Goal: Information Seeking & Learning: Learn about a topic

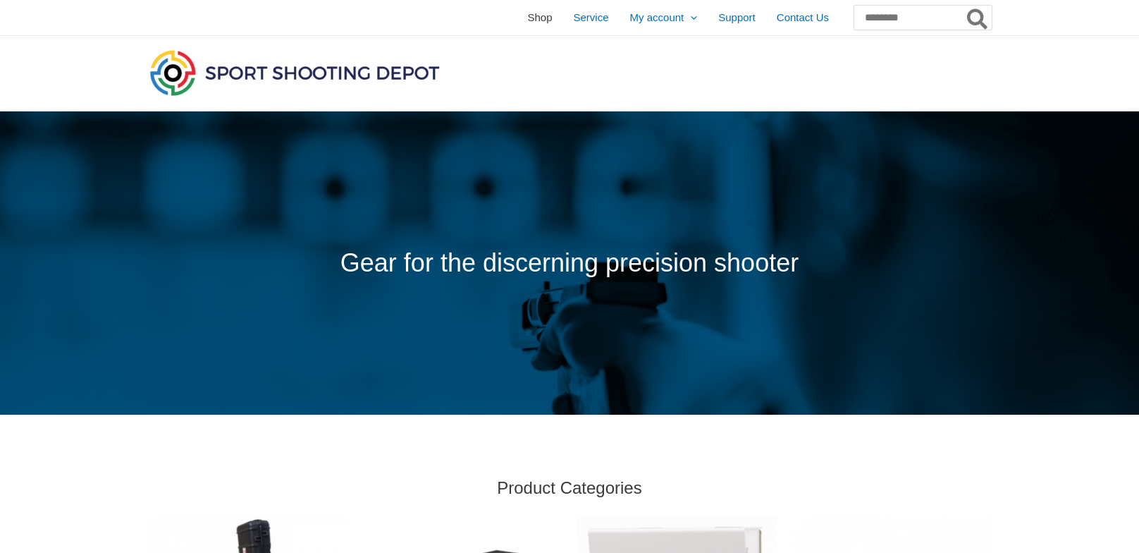
click at [527, 25] on span "Shop" at bounding box center [539, 17] width 25 height 35
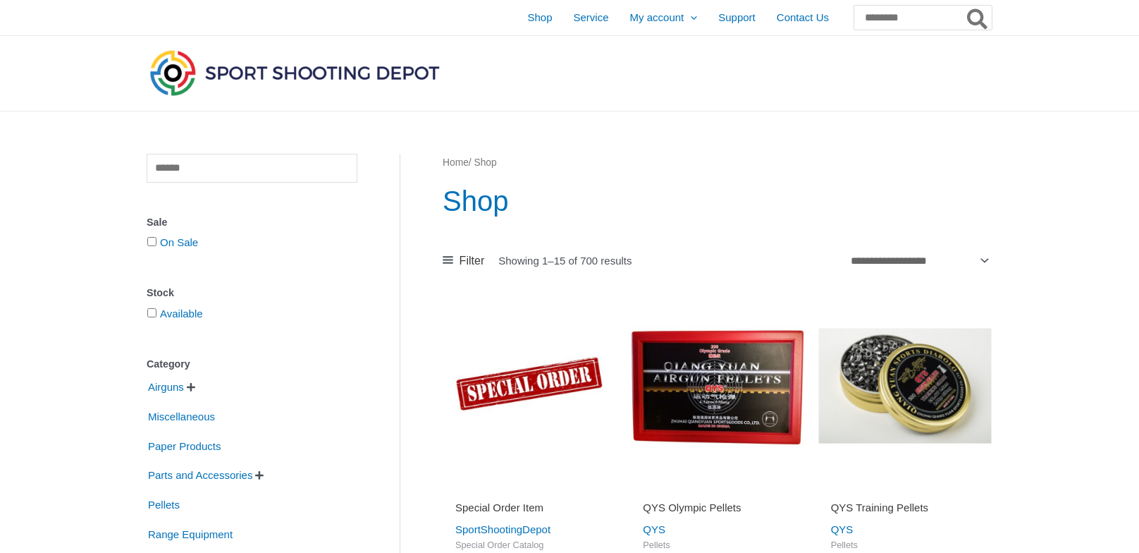
click at [195, 392] on span "" at bounding box center [191, 387] width 8 height 10
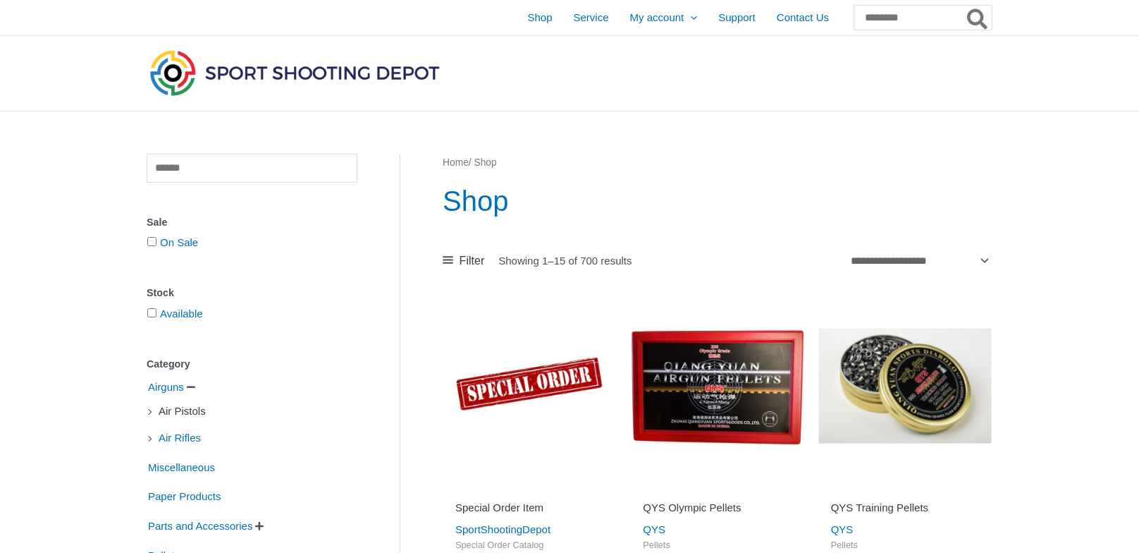
click at [199, 408] on span "Air Pistols" at bounding box center [182, 411] width 50 height 24
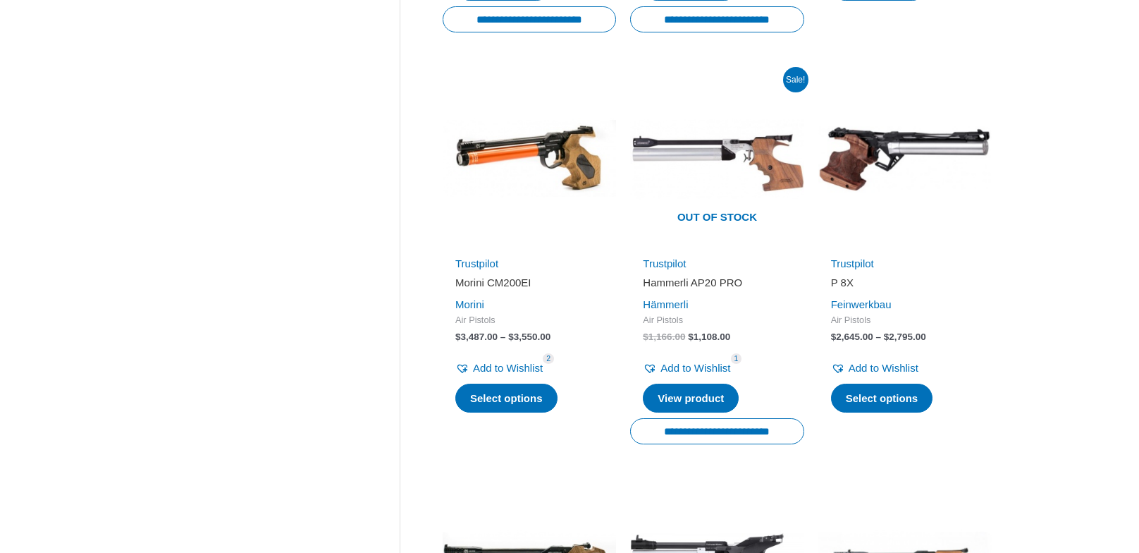
scroll to position [1480, 0]
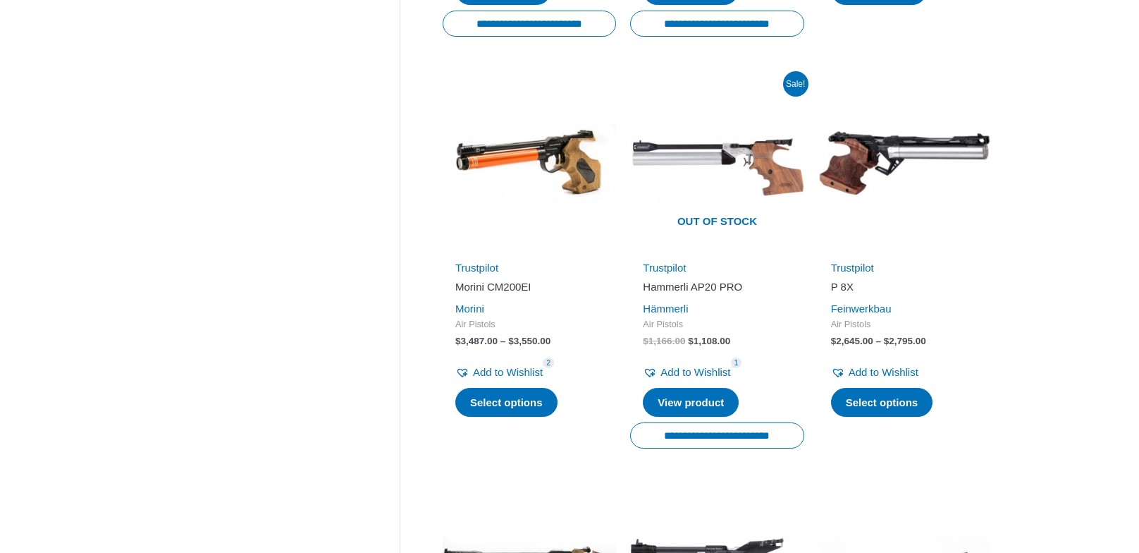
drag, startPoint x: 627, startPoint y: 332, endPoint x: 635, endPoint y: 320, distance: 14.7
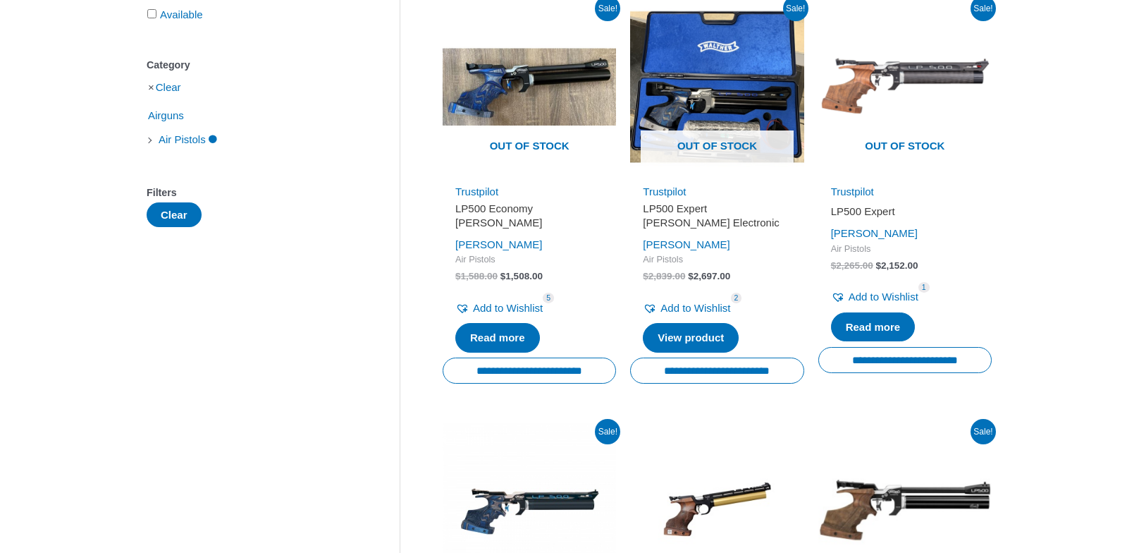
scroll to position [0, 0]
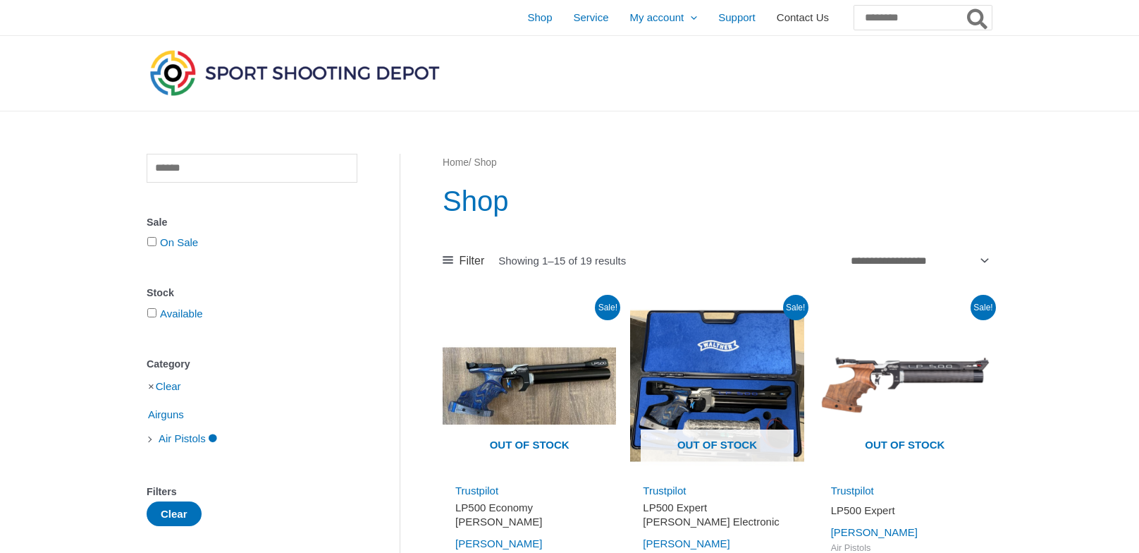
click at [777, 18] on span "Contact Us" at bounding box center [803, 17] width 52 height 35
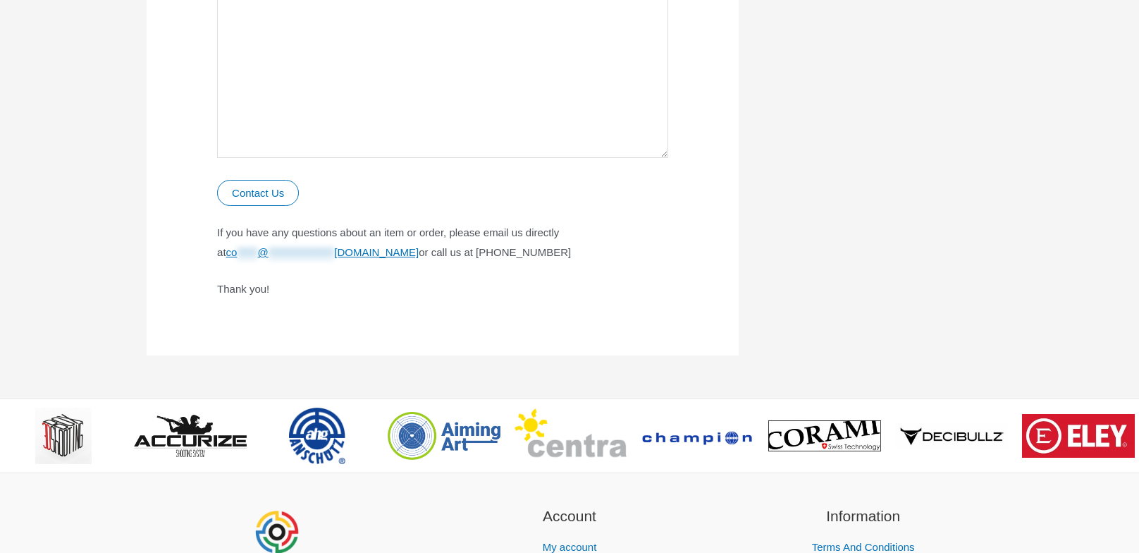
scroll to position [846, 0]
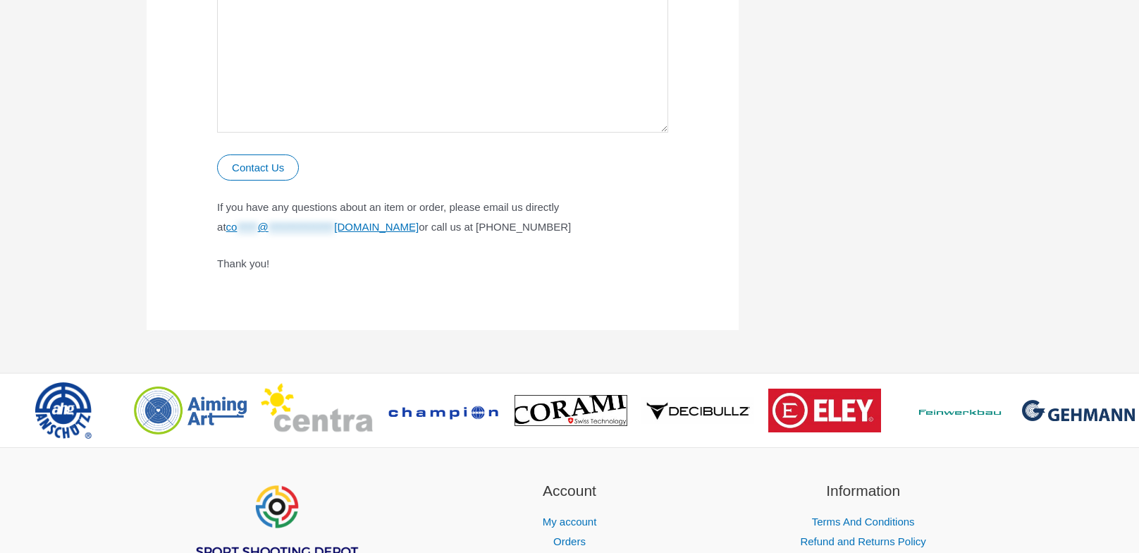
drag, startPoint x: 486, startPoint y: 232, endPoint x: 596, endPoint y: 228, distance: 110.7
click at [596, 228] on p "**********" at bounding box center [442, 216] width 451 height 39
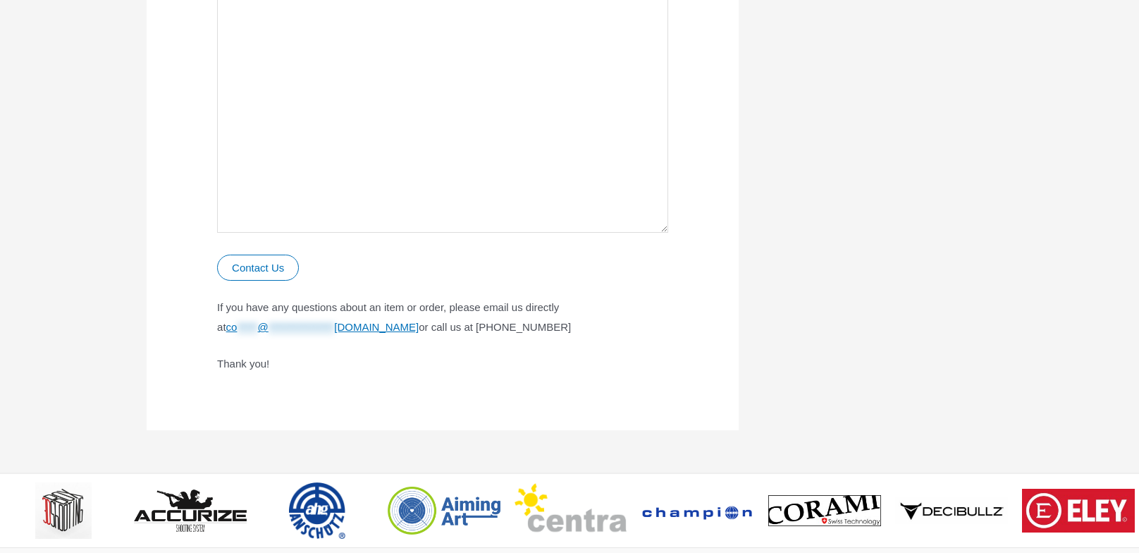
scroll to position [775, 0]
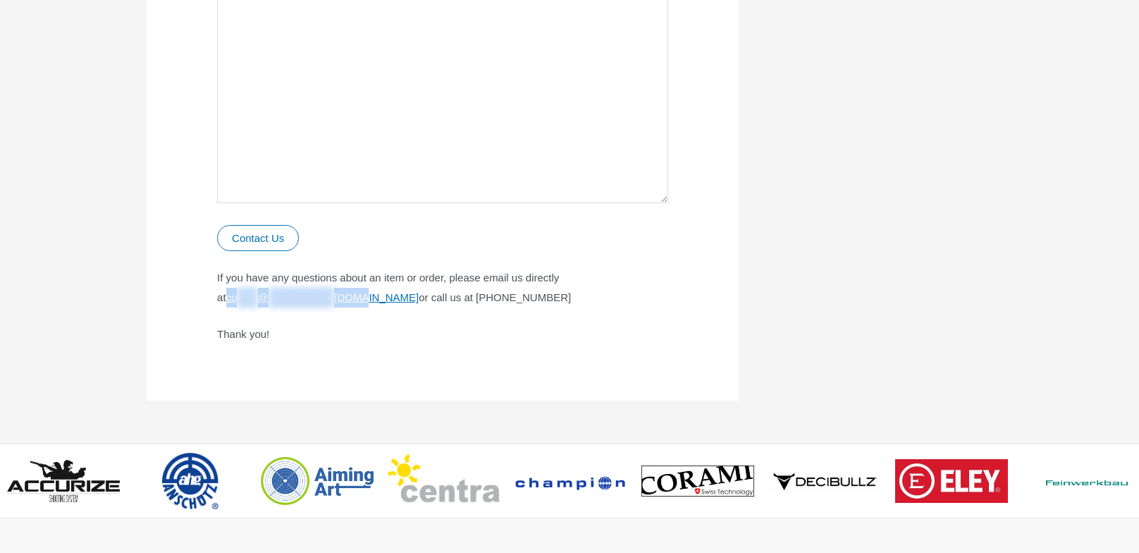
drag, startPoint x: 207, startPoint y: 301, endPoint x: 424, endPoint y: 294, distance: 217.2
click at [444, 280] on p "**********" at bounding box center [442, 287] width 451 height 39
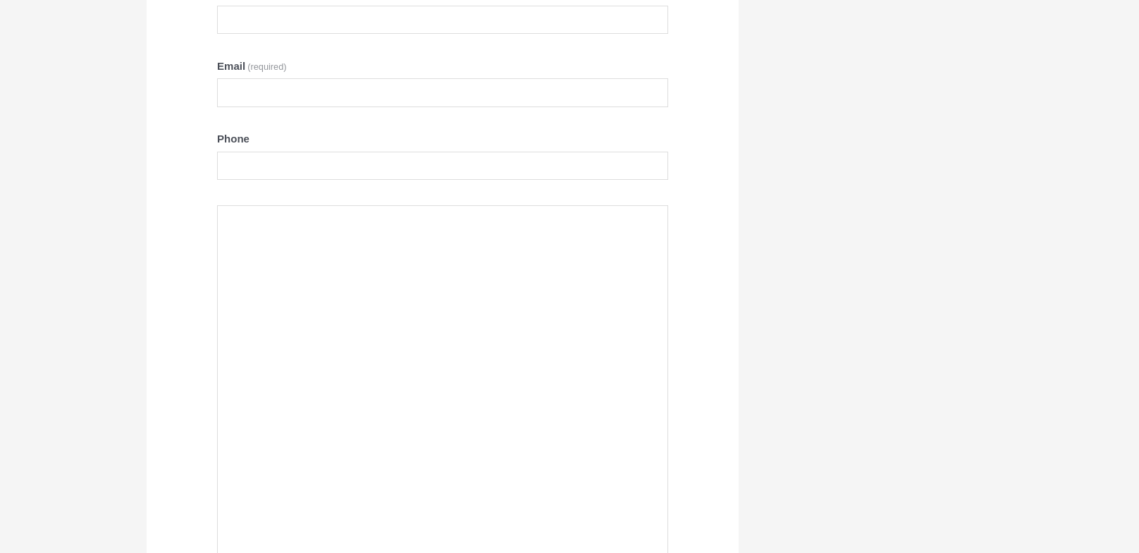
scroll to position [0, 0]
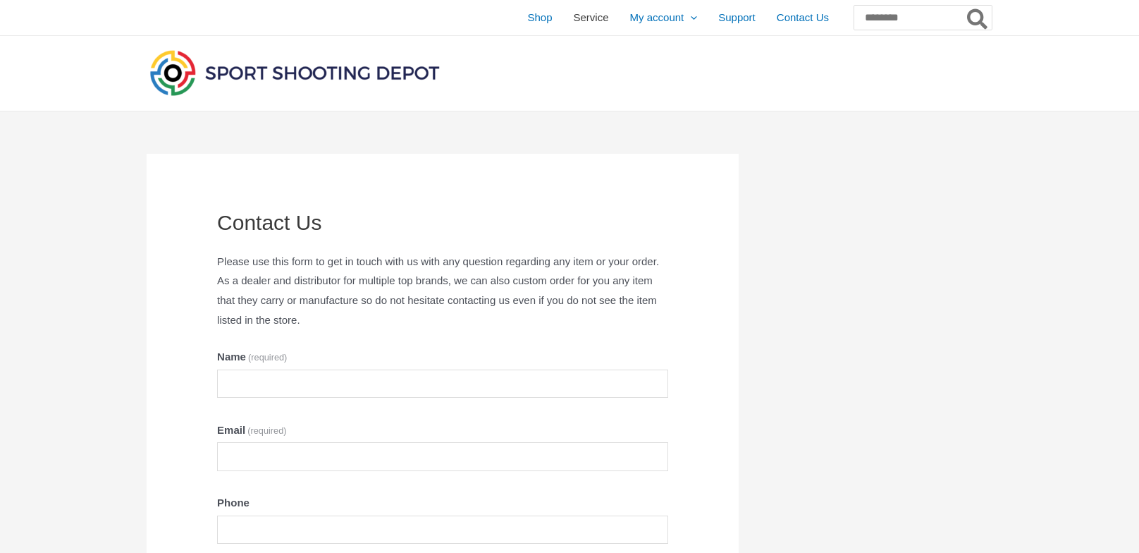
click at [574, 20] on span "Service" at bounding box center [591, 17] width 35 height 35
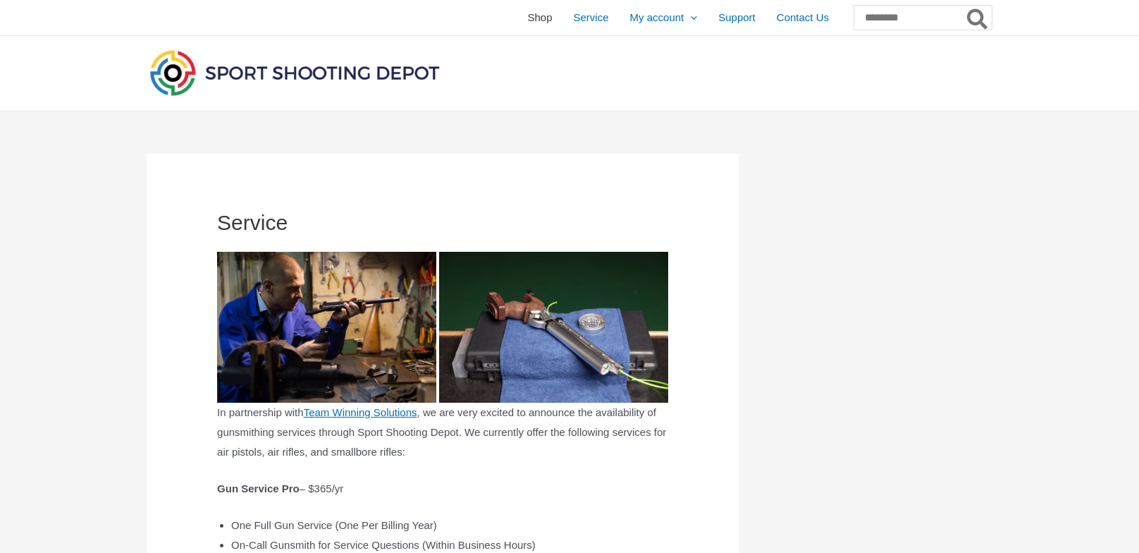
click at [527, 25] on span "Shop" at bounding box center [539, 17] width 25 height 35
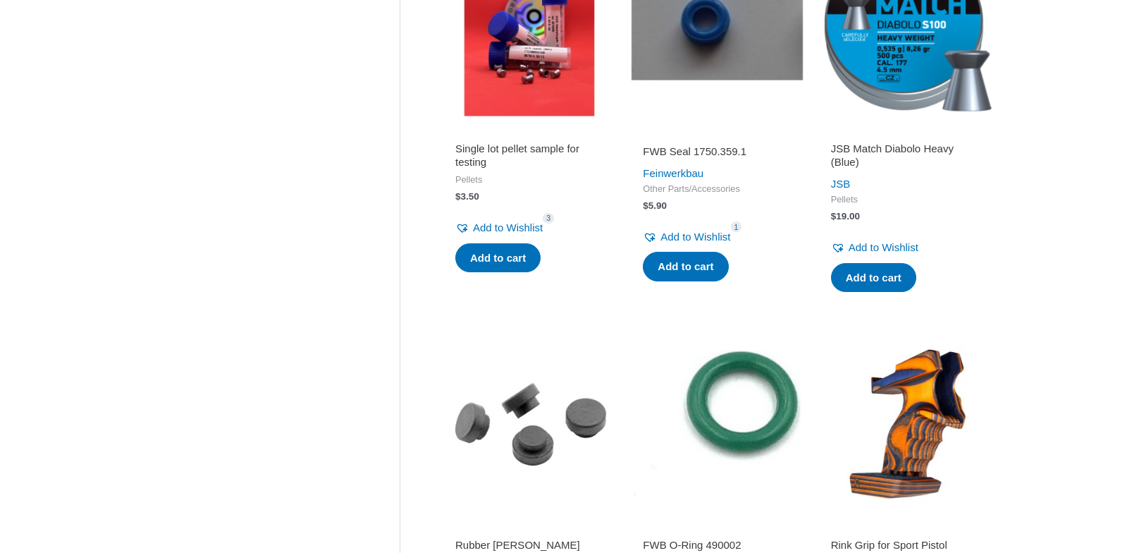
scroll to position [1339, 0]
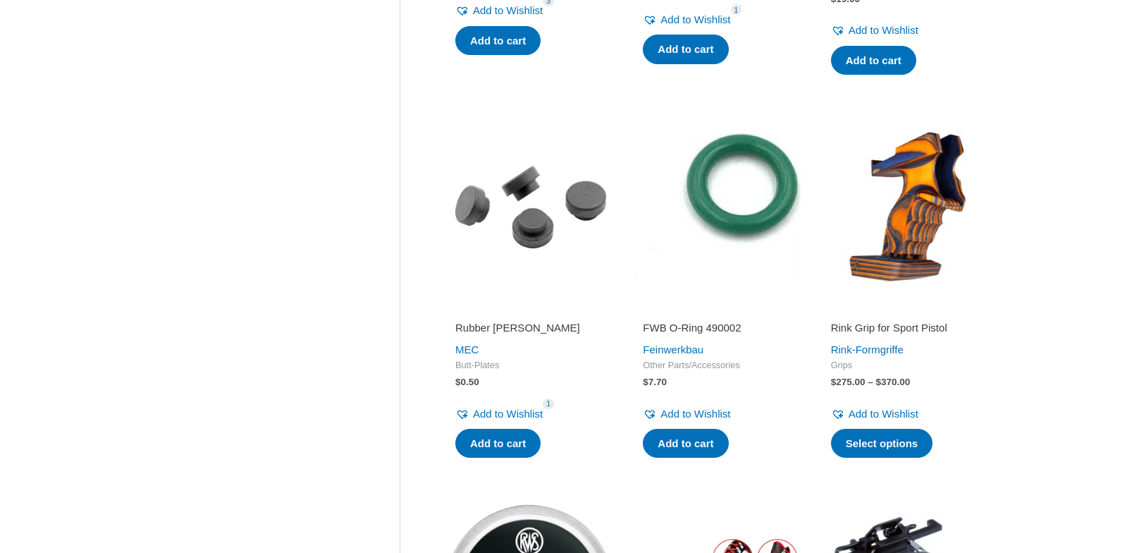
click at [924, 210] on img at bounding box center [904, 205] width 173 height 173
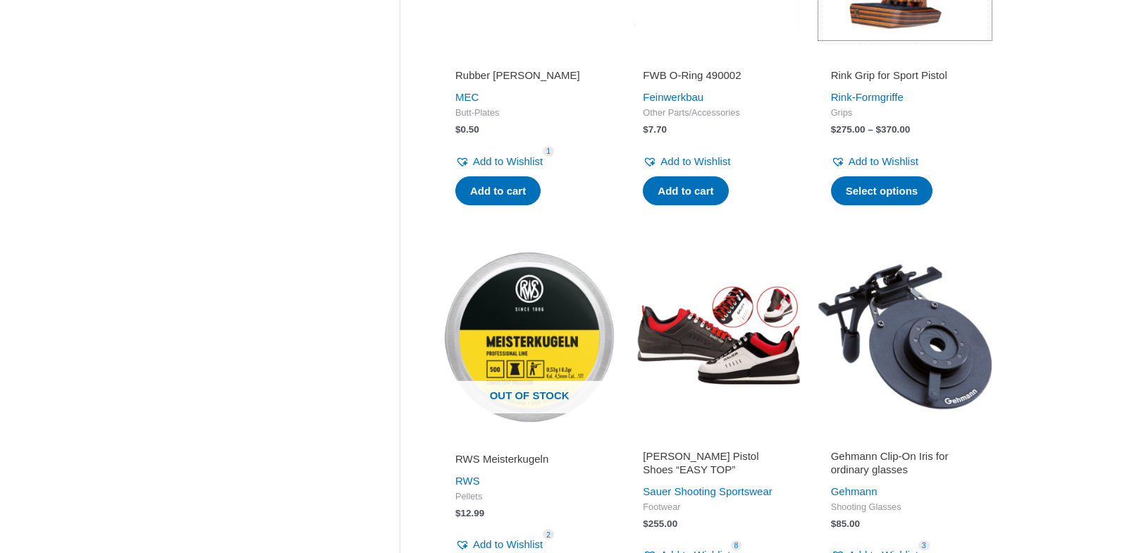
scroll to position [1621, 0]
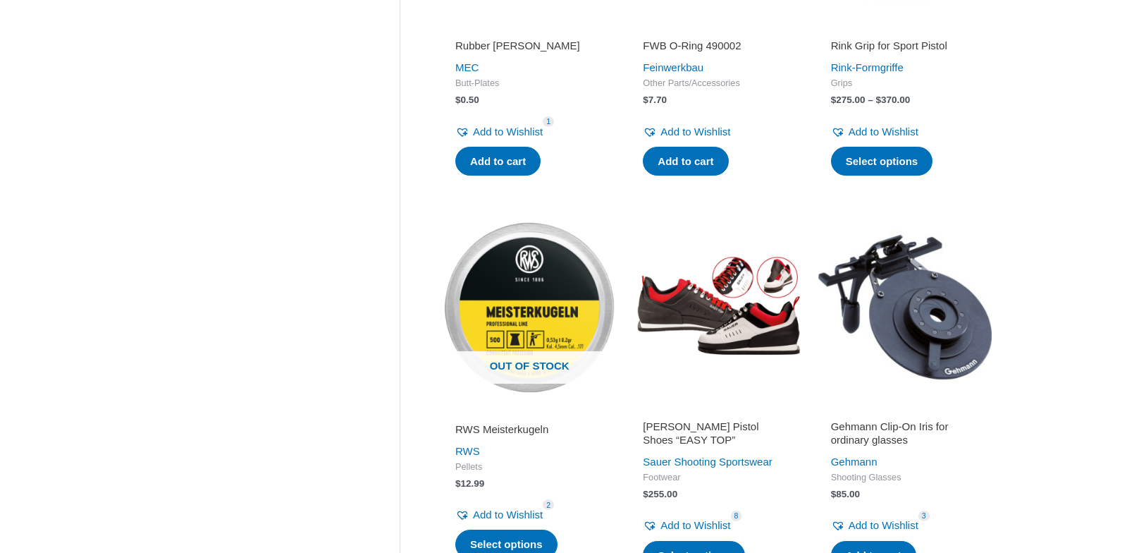
drag, startPoint x: 274, startPoint y: 286, endPoint x: 233, endPoint y: 297, distance: 42.4
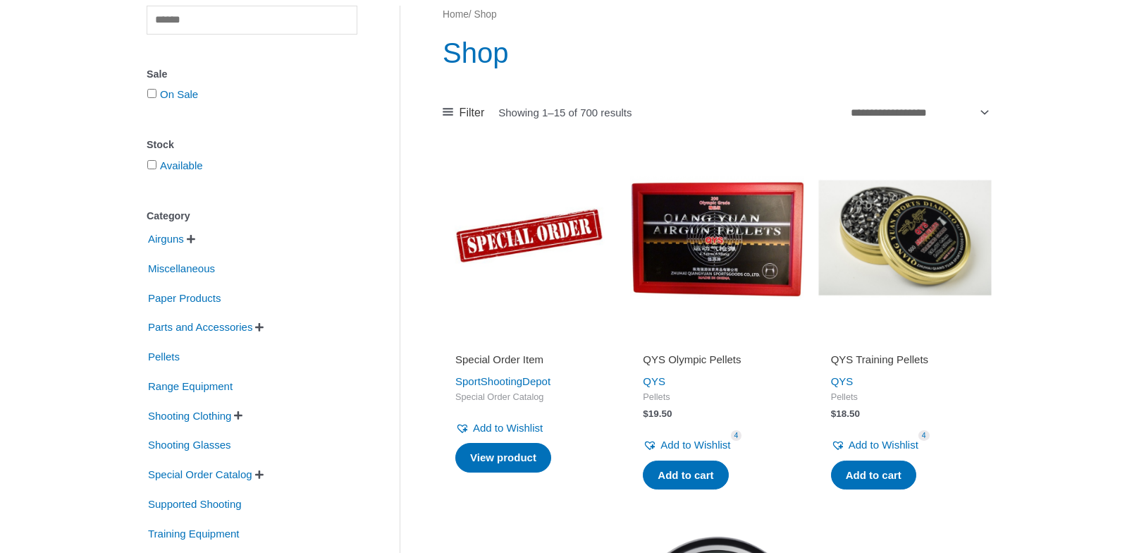
scroll to position [141, 0]
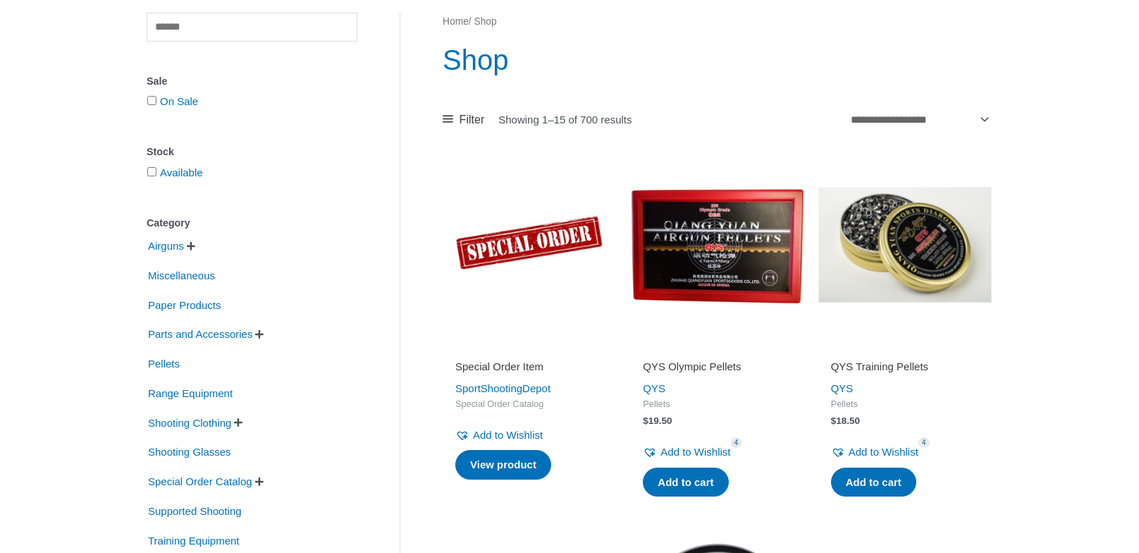
click at [163, 263] on li "Miscellaneous" at bounding box center [252, 275] width 211 height 27
drag, startPoint x: 183, startPoint y: 243, endPoint x: 203, endPoint y: 242, distance: 20.5
click at [184, 243] on span "Airguns" at bounding box center [166, 246] width 39 height 24
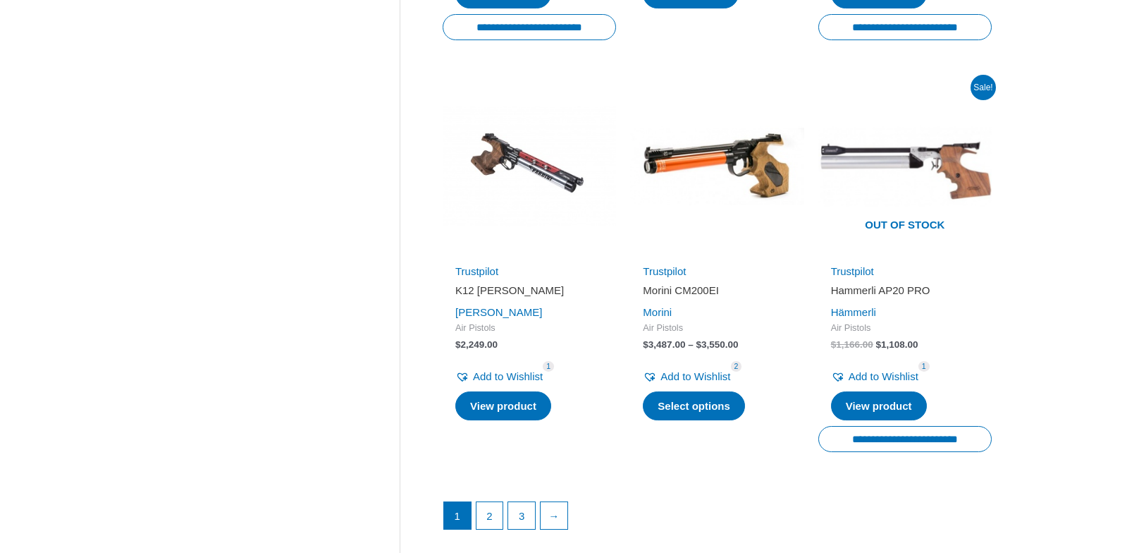
scroll to position [2185, 0]
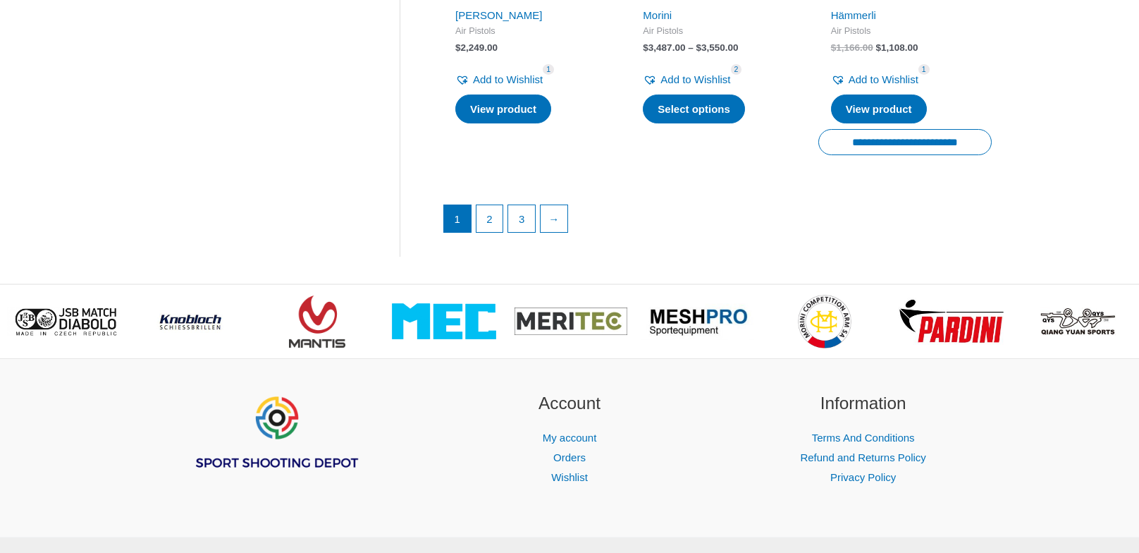
drag, startPoint x: 509, startPoint y: 214, endPoint x: 504, endPoint y: 208, distance: 7.5
click at [509, 212] on li "3" at bounding box center [522, 218] width 28 height 28
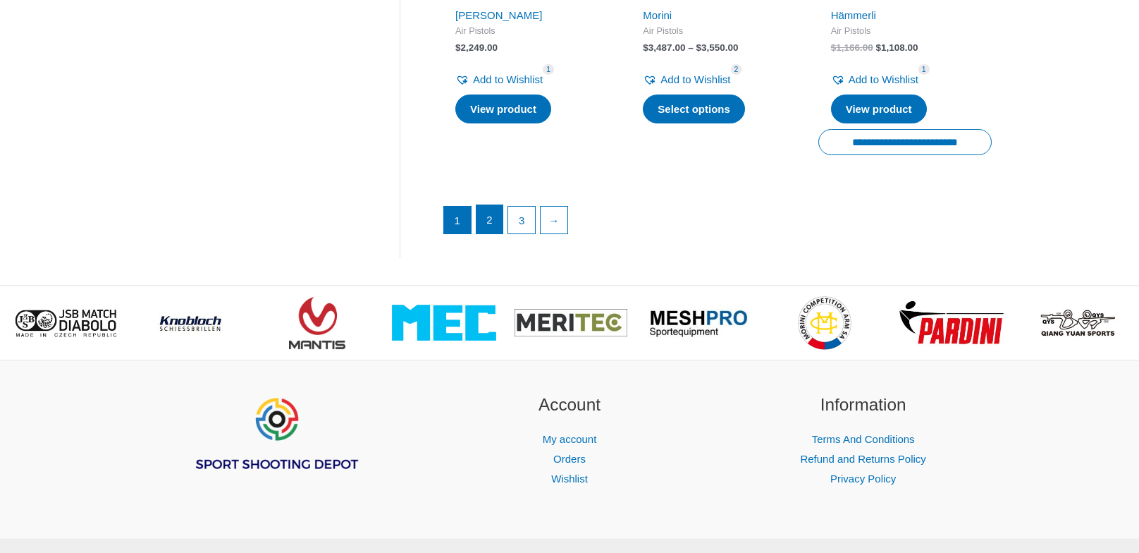
click at [490, 205] on link "2" at bounding box center [490, 219] width 27 height 28
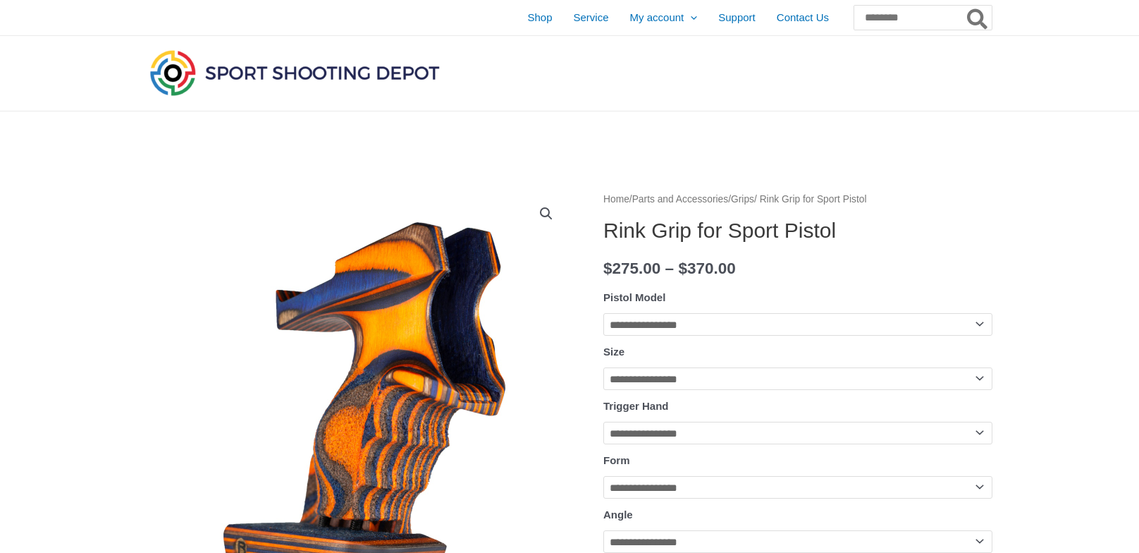
click at [656, 324] on select "**********" at bounding box center [797, 324] width 389 height 23
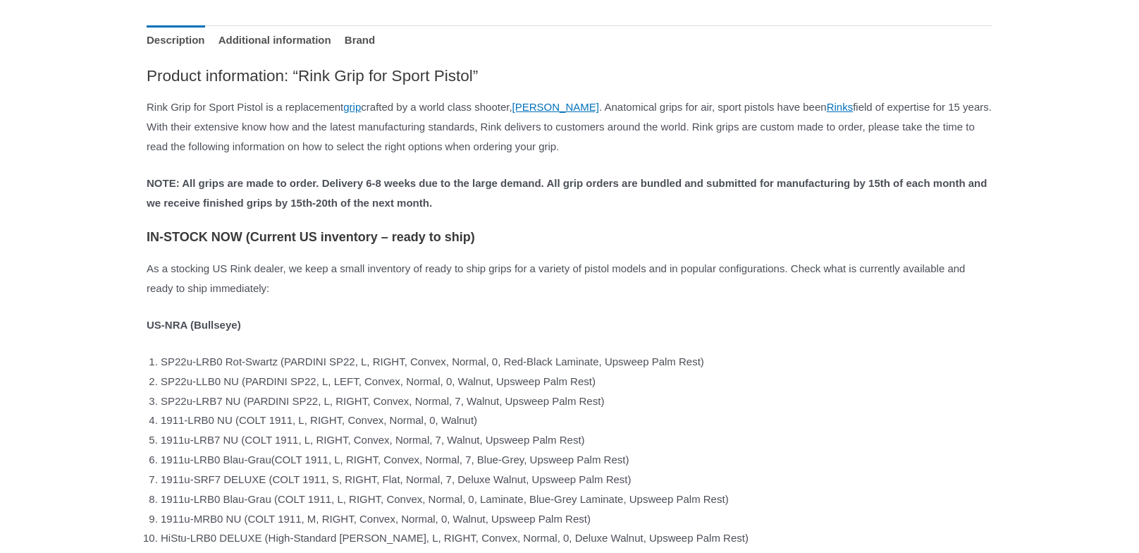
scroll to position [1198, 0]
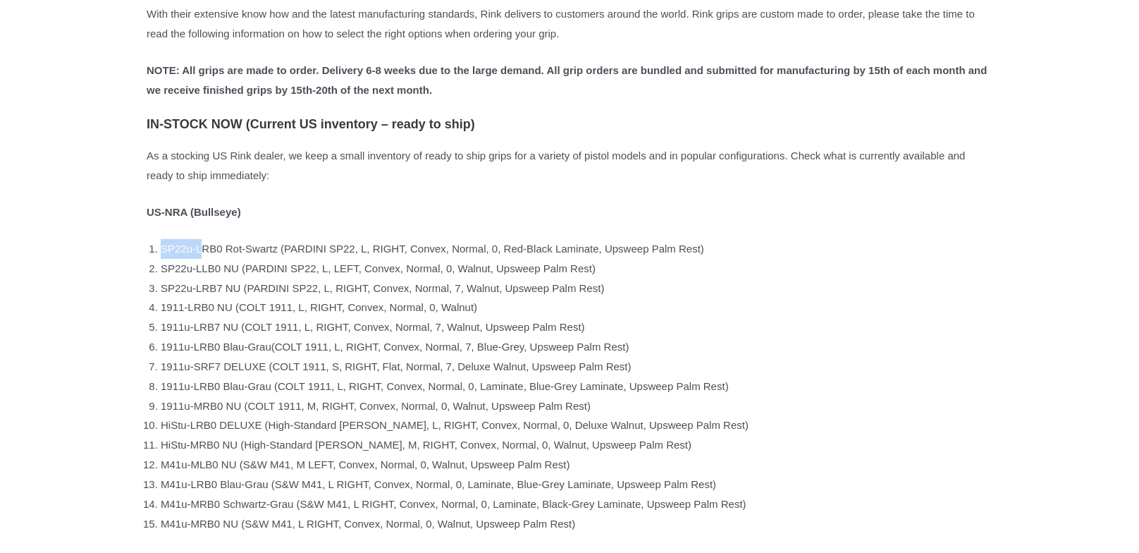
drag, startPoint x: 164, startPoint y: 266, endPoint x: 204, endPoint y: 265, distance: 40.9
click at [204, 259] on li "SP22u-LRB0 Rot-Swartz (PARDINI SP22, L, RIGHT, Convex, Normal, 0, Red-Black Lam…" at bounding box center [577, 249] width 832 height 20
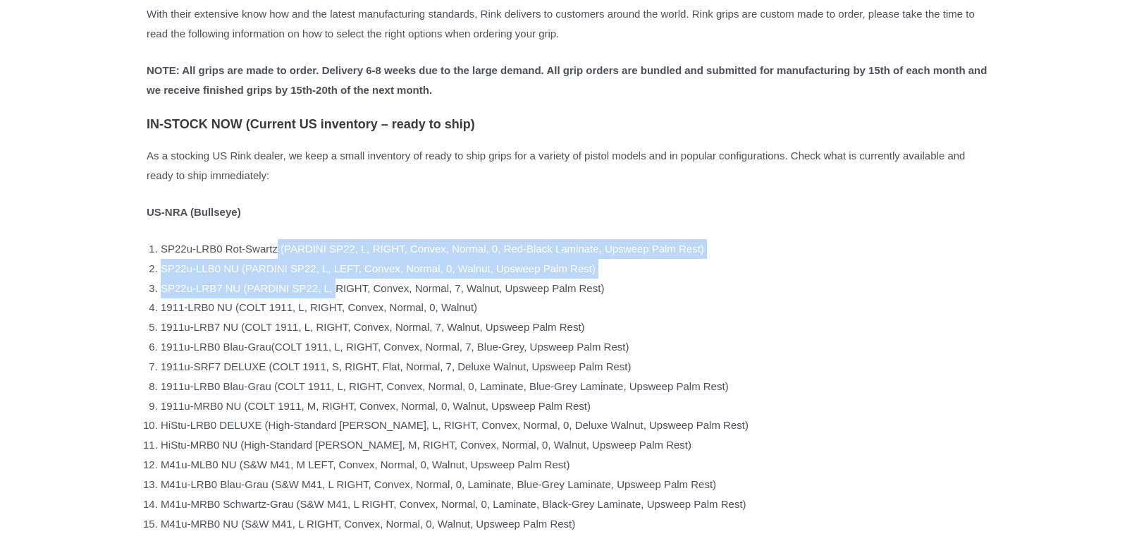
drag, startPoint x: 288, startPoint y: 267, endPoint x: 355, endPoint y: 313, distance: 80.6
click at [355, 313] on ol "SP22u-LRB0 Rot-Swartz (PARDINI SP22, L, RIGHT, Convex, Normal, 0, Red-Black Lam…" at bounding box center [577, 386] width 832 height 295
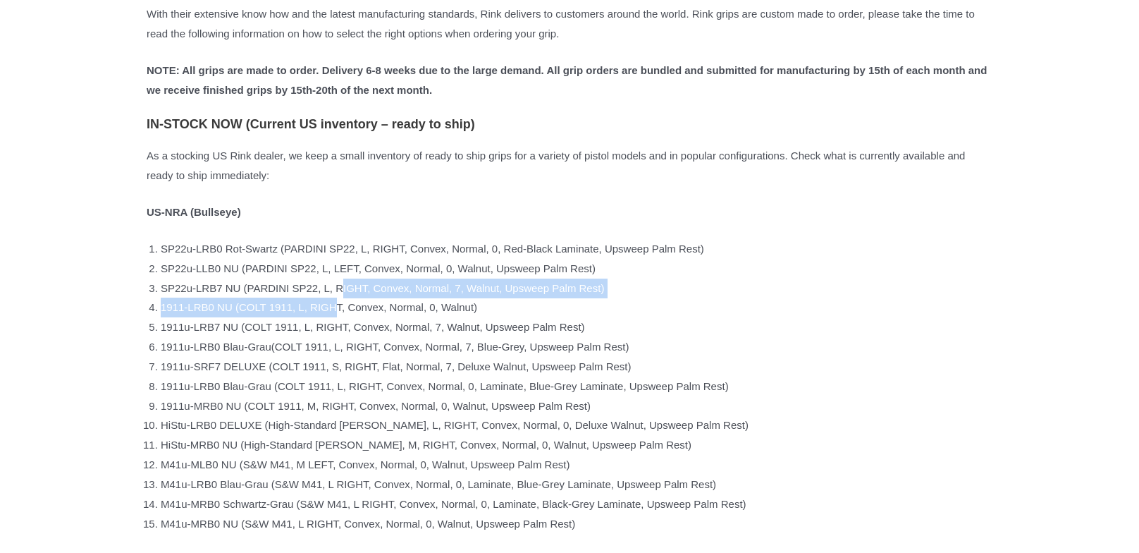
click at [356, 317] on ol "SP22u-LRB0 Rot-Swartz (PARDINI SP22, L, RIGHT, Convex, Normal, 0, Red-Black Lam…" at bounding box center [577, 386] width 832 height 295
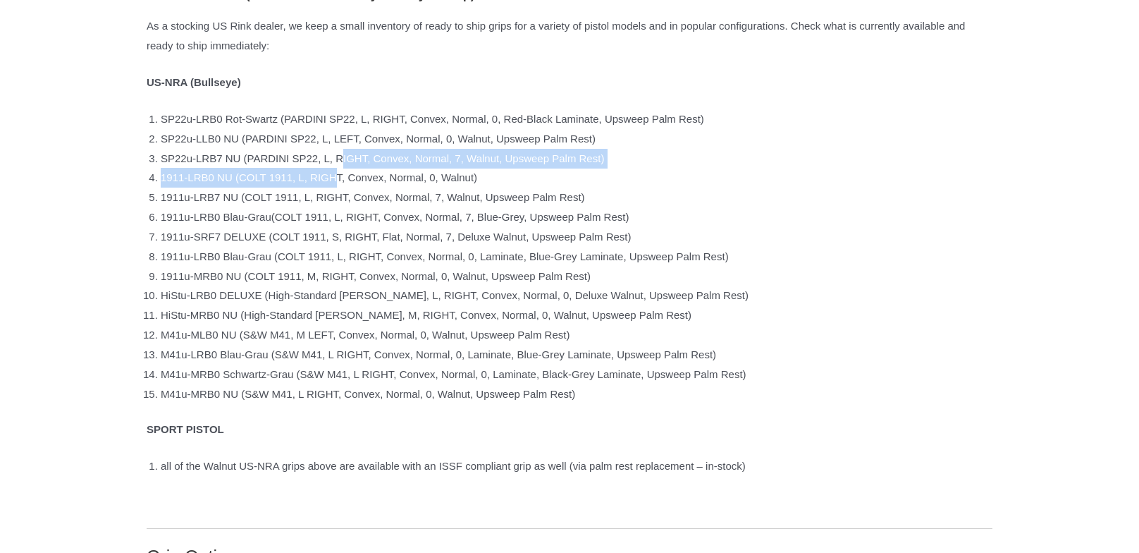
scroll to position [1339, 0]
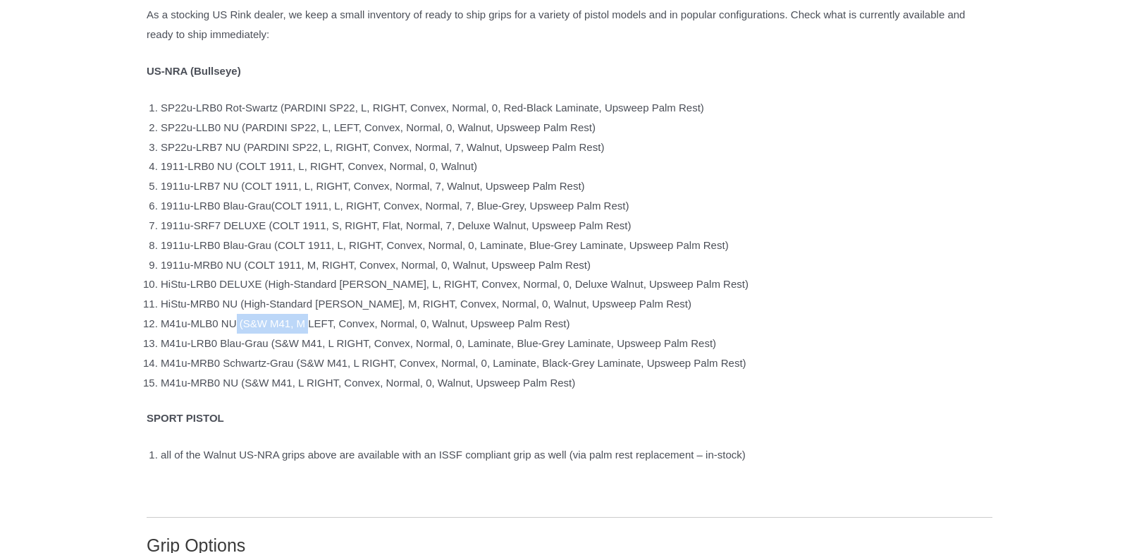
drag, startPoint x: 243, startPoint y: 343, endPoint x: 326, endPoint y: 341, distance: 82.5
click at [326, 333] on li "M41u-MLB0 NU (S&W M41, M LEFT, Convex, Normal, 0, Walnut, Upsweep Palm Rest)" at bounding box center [577, 324] width 832 height 20
drag, startPoint x: 298, startPoint y: 397, endPoint x: 350, endPoint y: 393, distance: 51.6
click at [350, 393] on li "M41u-MRB0 NU (S&W M41, L RIGHT, Convex, Normal, 0, Walnut, Upsweep Palm Rest)" at bounding box center [577, 383] width 832 height 20
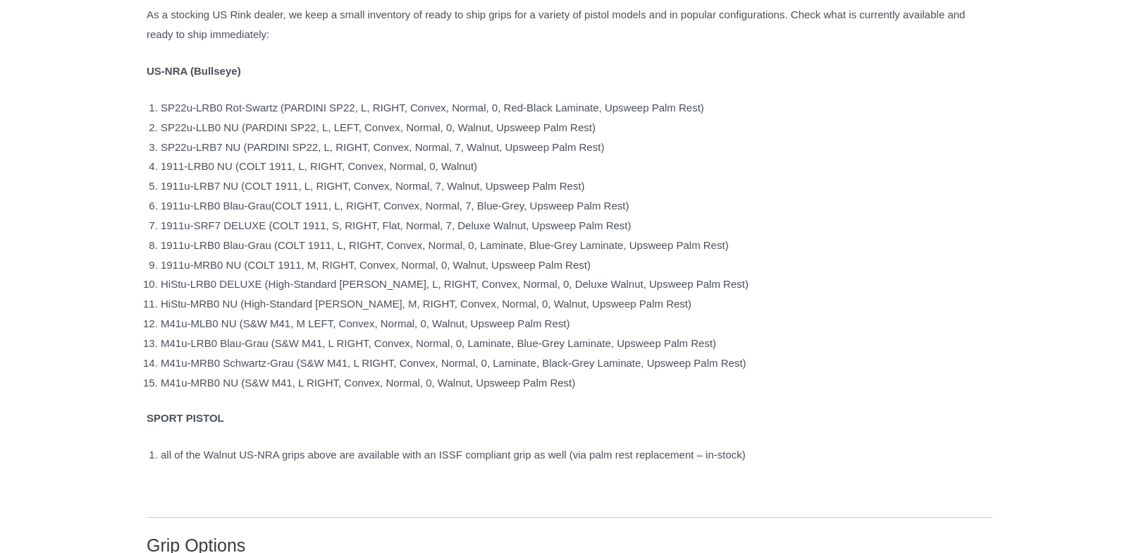
click at [348, 373] on li "M41u-MRB0 Schwartz-Grau (S&W M41, L RIGHT, Convex, Normal, 0, Laminate, Black-G…" at bounding box center [577, 363] width 832 height 20
drag, startPoint x: 343, startPoint y: 368, endPoint x: 380, endPoint y: 365, distance: 37.5
click at [387, 353] on li "M41u-LRB0 Blau-Grau (S&W M41, L RIGHT, Convex, Normal, 0, Laminate, Blue-Grey L…" at bounding box center [577, 343] width 832 height 20
click at [374, 353] on li "M41u-LRB0 Blau-Grau (S&W M41, L RIGHT, Convex, Normal, 0, Laminate, Blue-Grey L…" at bounding box center [577, 343] width 832 height 20
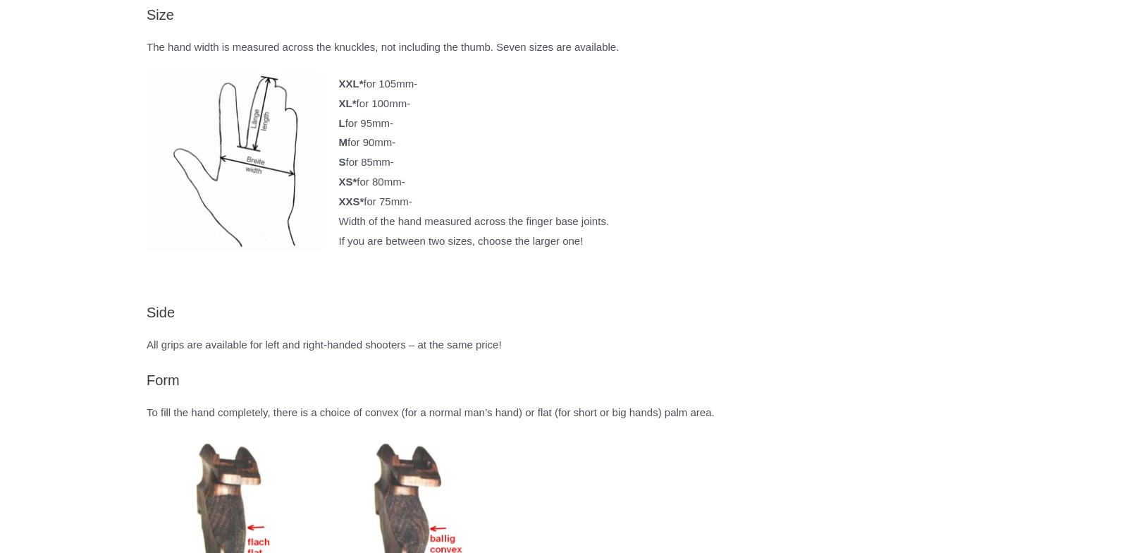
scroll to position [2326, 0]
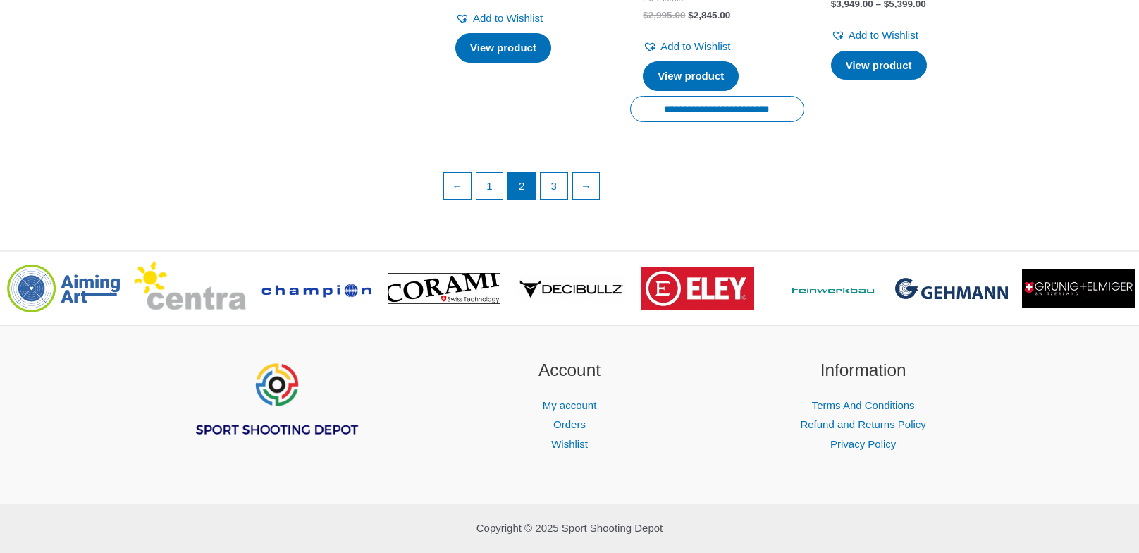
scroll to position [2185, 0]
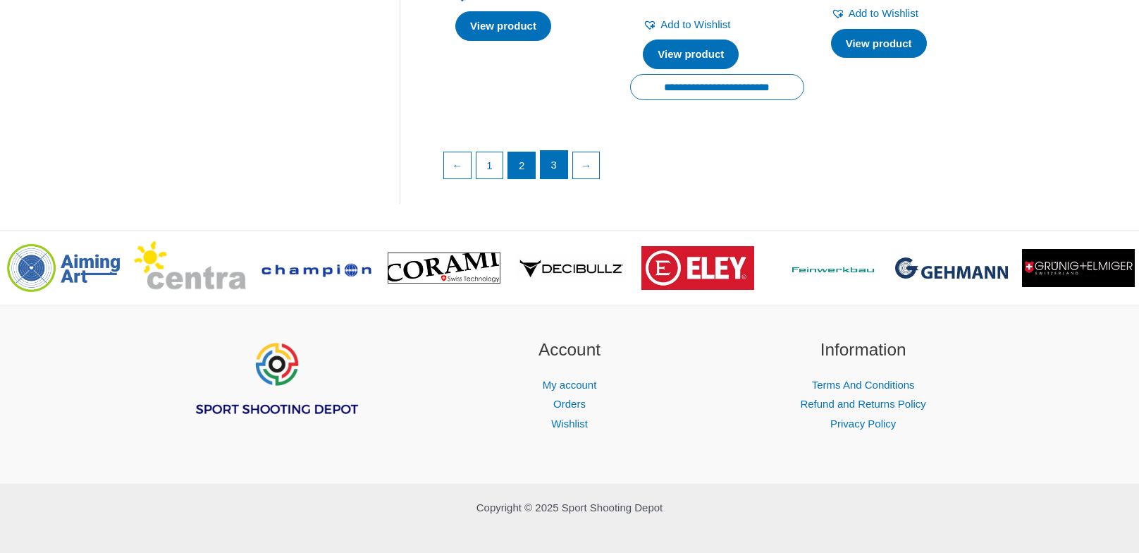
click at [561, 166] on link "3" at bounding box center [554, 165] width 27 height 28
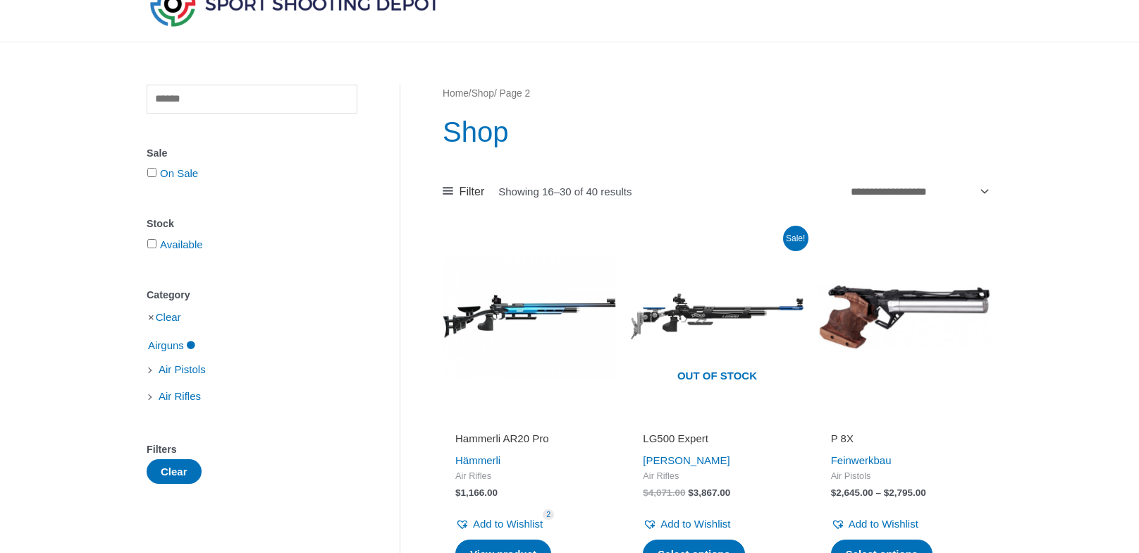
scroll to position [0, 0]
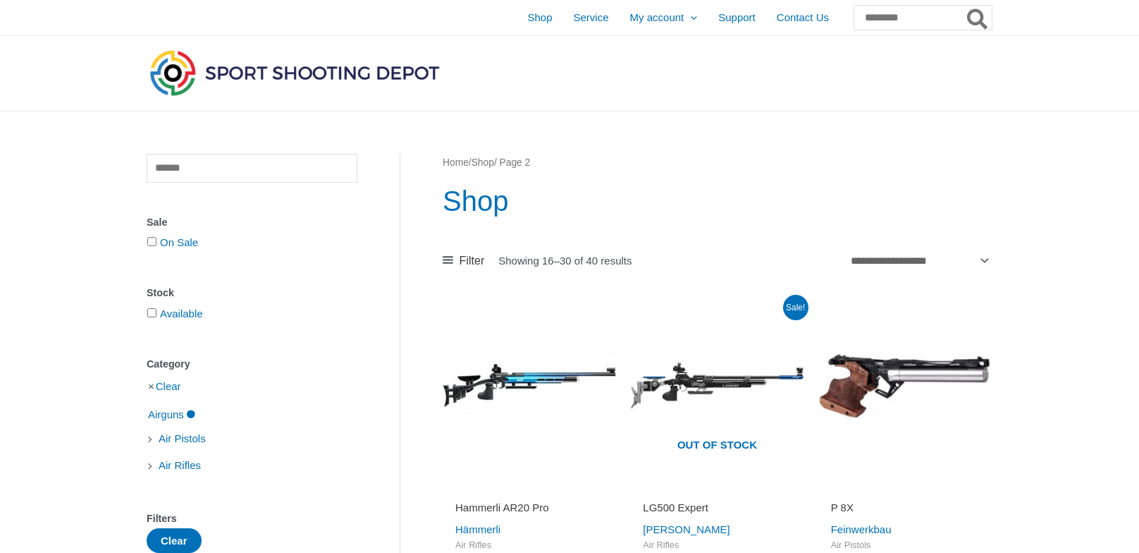
click at [276, 74] on img at bounding box center [295, 73] width 296 height 52
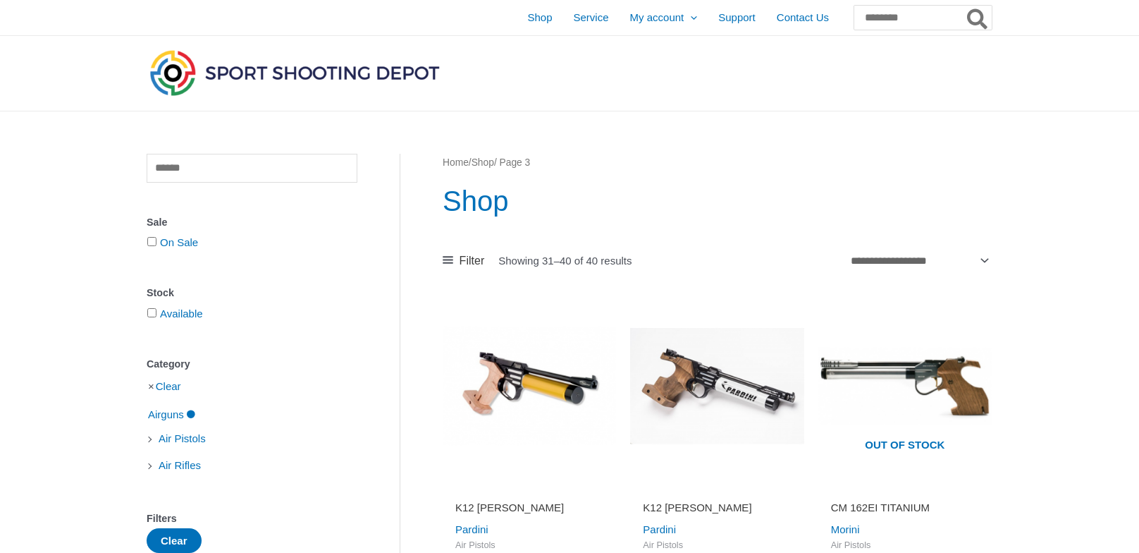
drag, startPoint x: 294, startPoint y: 332, endPoint x: 291, endPoint y: 319, distance: 13.7
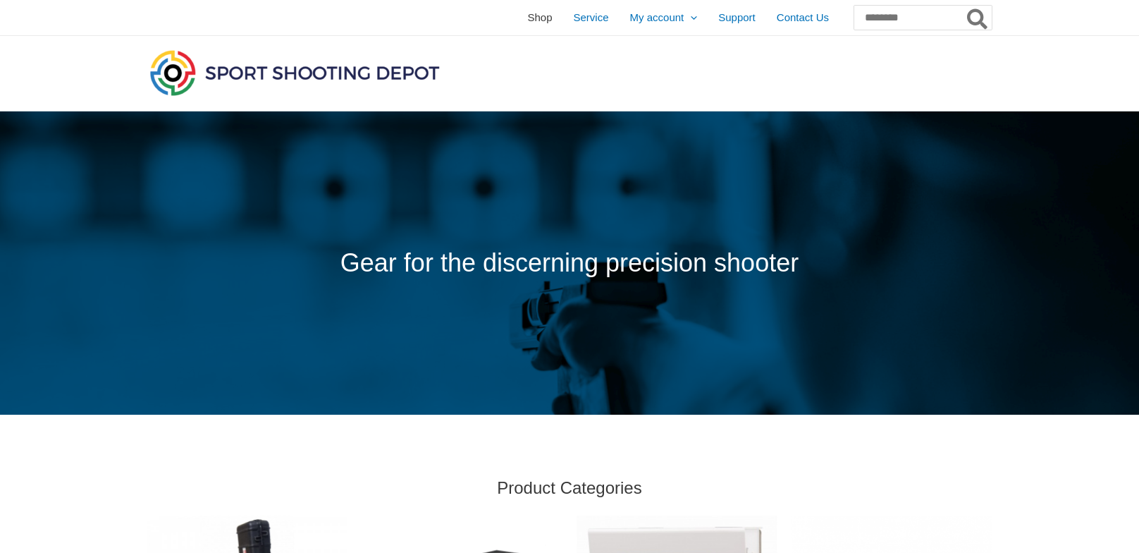
click at [527, 20] on span "Shop" at bounding box center [539, 17] width 25 height 35
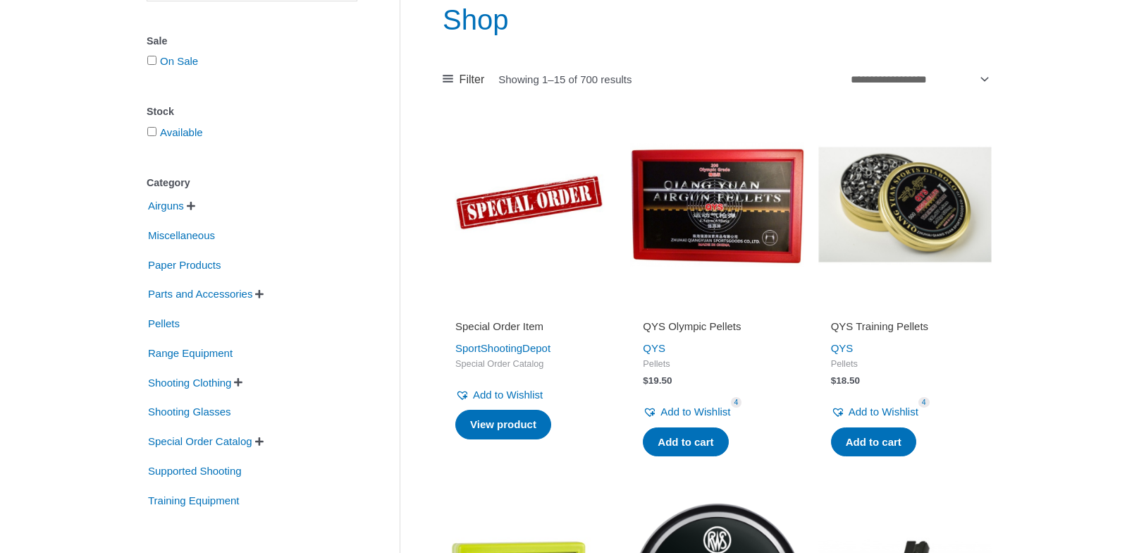
scroll to position [211, 0]
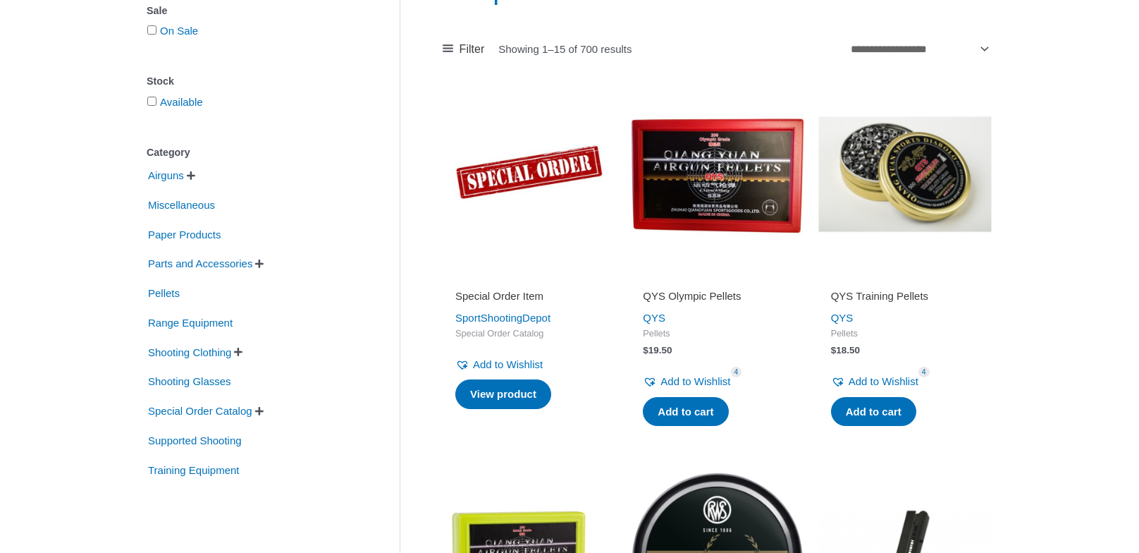
click at [204, 178] on li "Airguns   Air Pistols Air Rifles" at bounding box center [252, 175] width 211 height 27
click at [195, 176] on span "" at bounding box center [191, 176] width 8 height 10
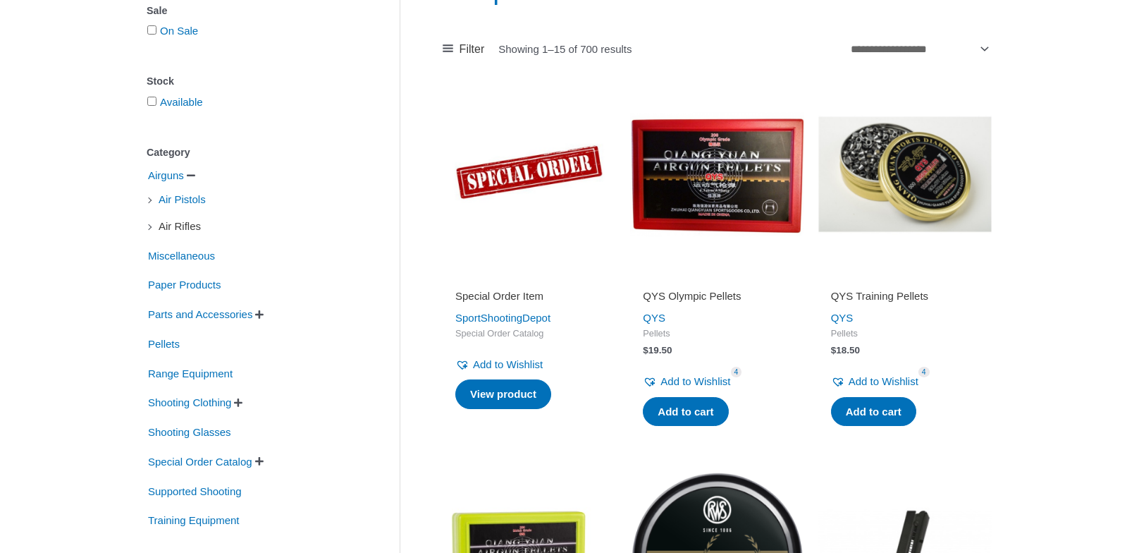
click at [197, 223] on span "Air Rifles" at bounding box center [179, 226] width 45 height 24
click at [204, 200] on span "Air Pistols" at bounding box center [182, 200] width 50 height 24
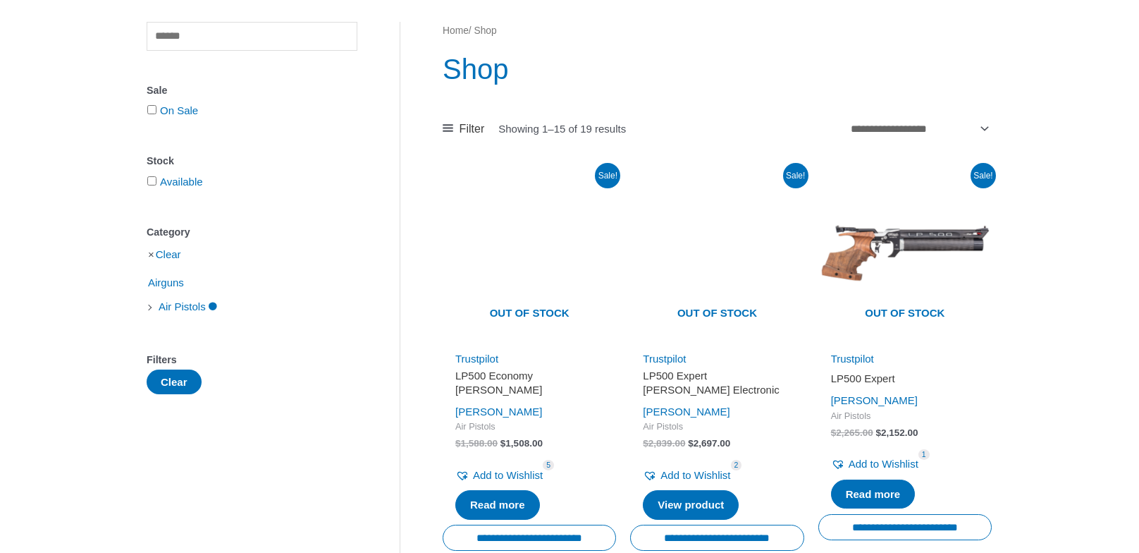
scroll to position [211, 0]
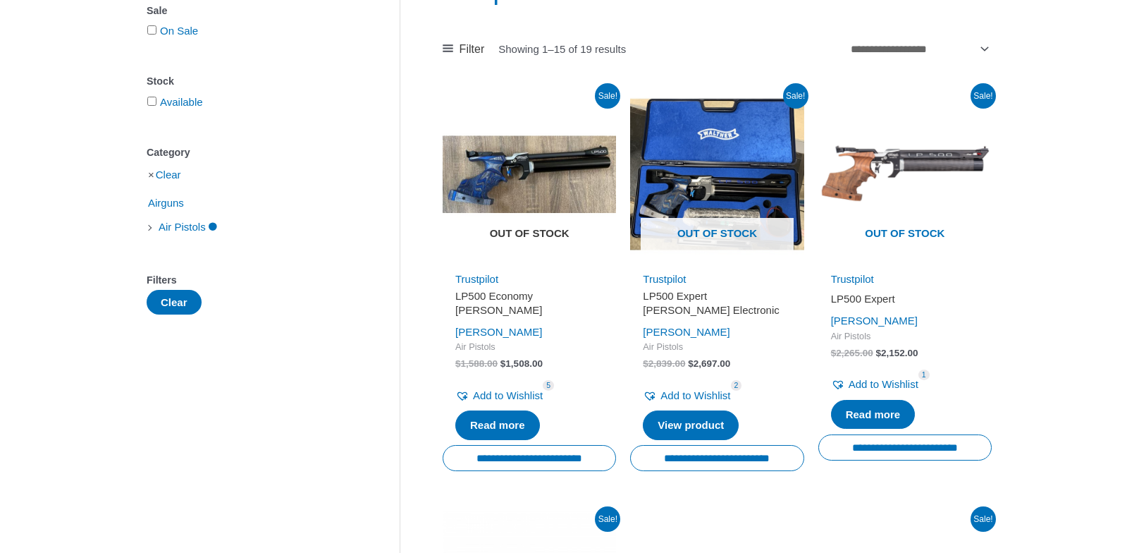
click at [541, 179] on img at bounding box center [529, 173] width 173 height 173
click at [535, 178] on img at bounding box center [529, 173] width 173 height 173
drag, startPoint x: 535, startPoint y: 176, endPoint x: 566, endPoint y: 184, distance: 32.0
click at [566, 184] on img at bounding box center [529, 173] width 173 height 173
click at [554, 157] on img at bounding box center [529, 173] width 173 height 173
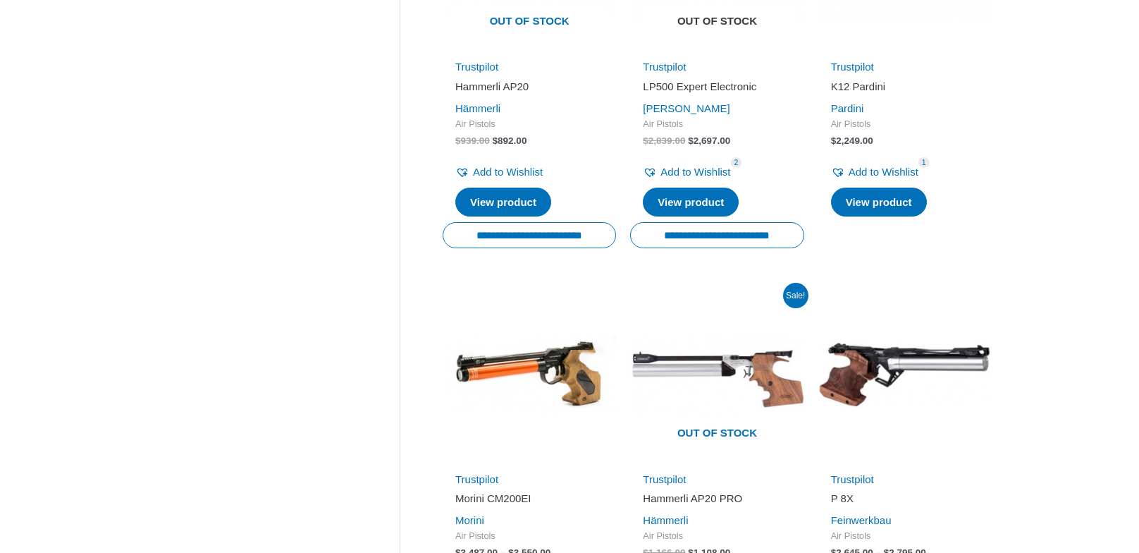
scroll to position [1410, 0]
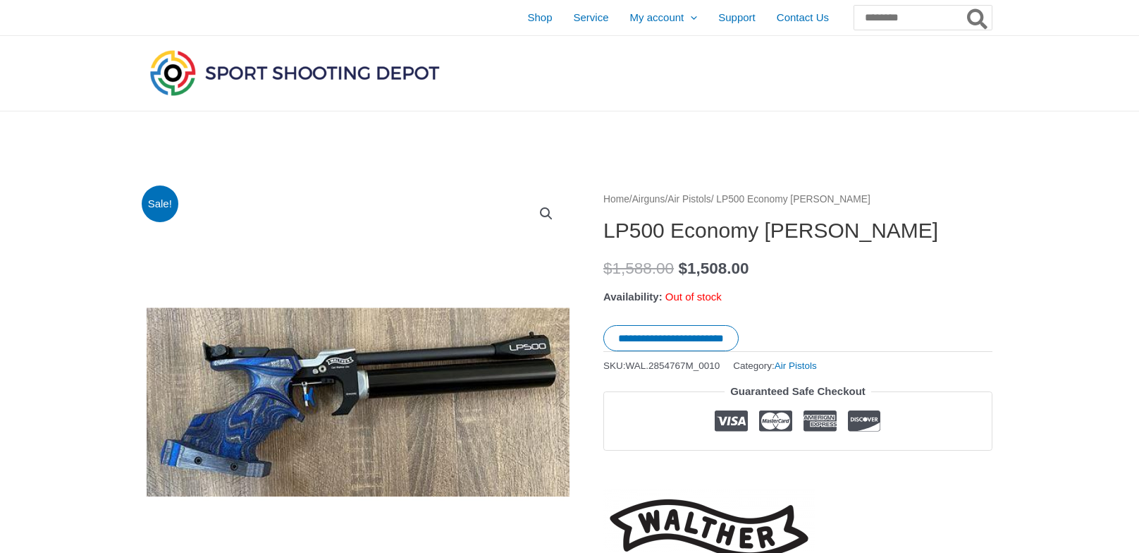
drag, startPoint x: 348, startPoint y: 270, endPoint x: 355, endPoint y: 268, distance: 8.0
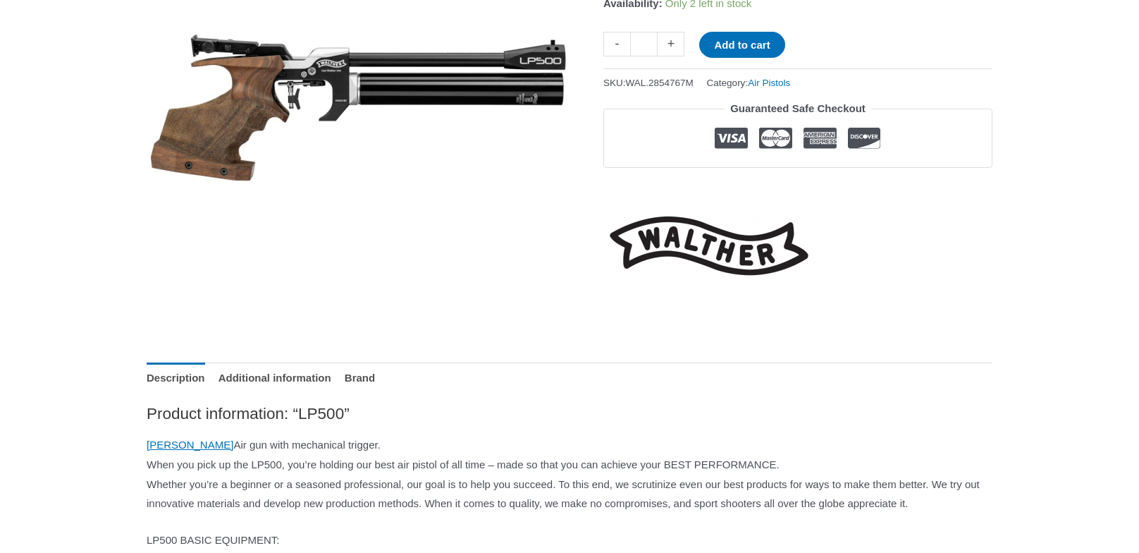
scroll to position [70, 0]
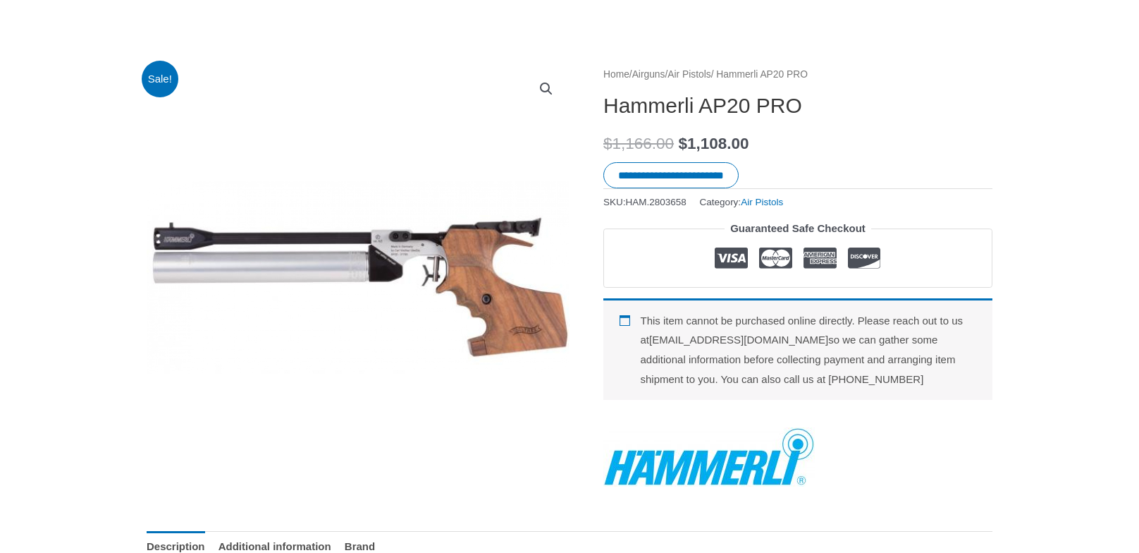
scroll to position [141, 0]
